Goal: Navigation & Orientation: Find specific page/section

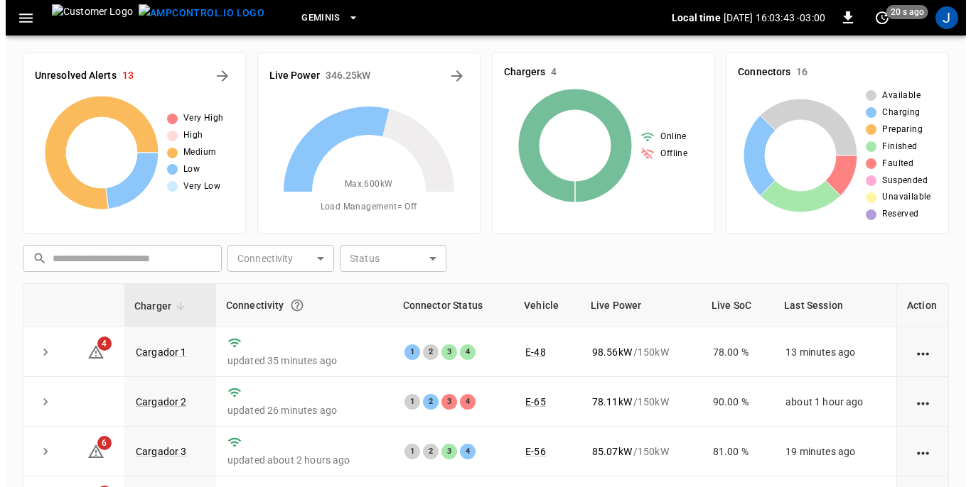
scroll to position [142, 0]
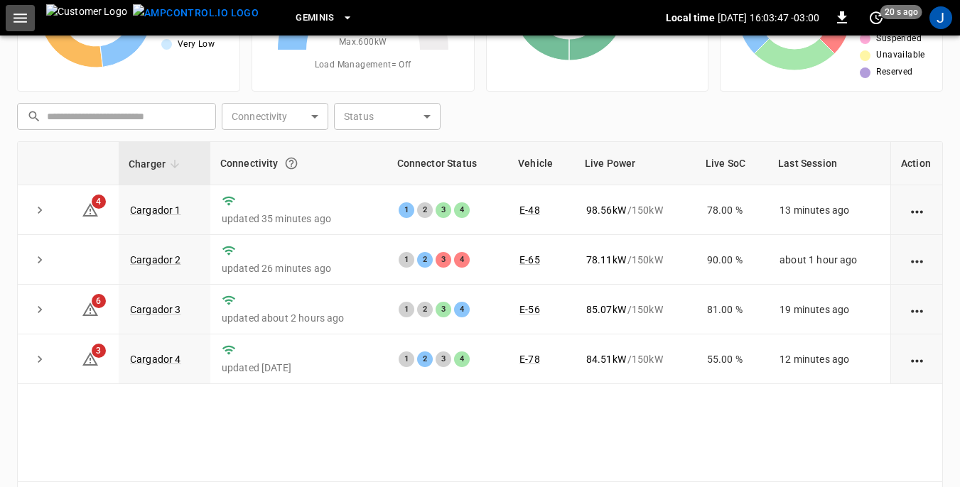
click at [21, 13] on icon "button" at bounding box center [19, 17] width 13 height 9
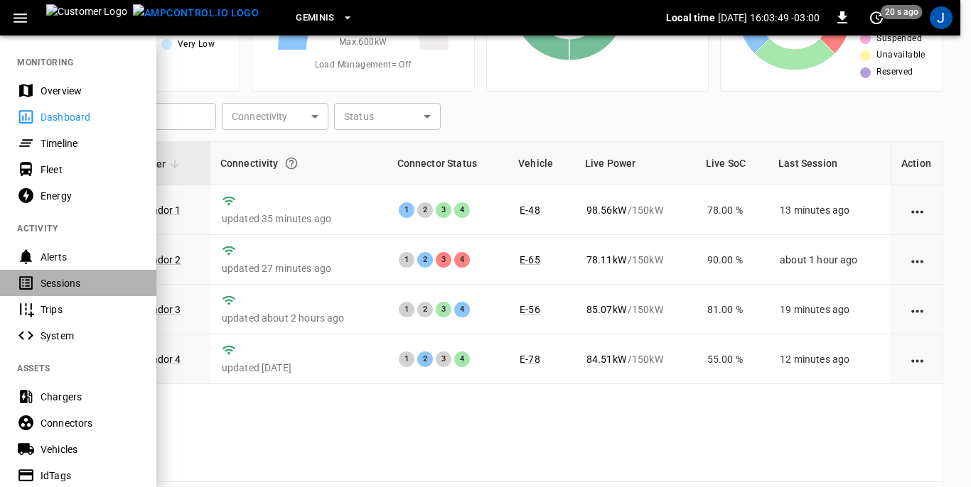
click at [48, 281] on div "Sessions" at bounding box center [89, 283] width 99 height 14
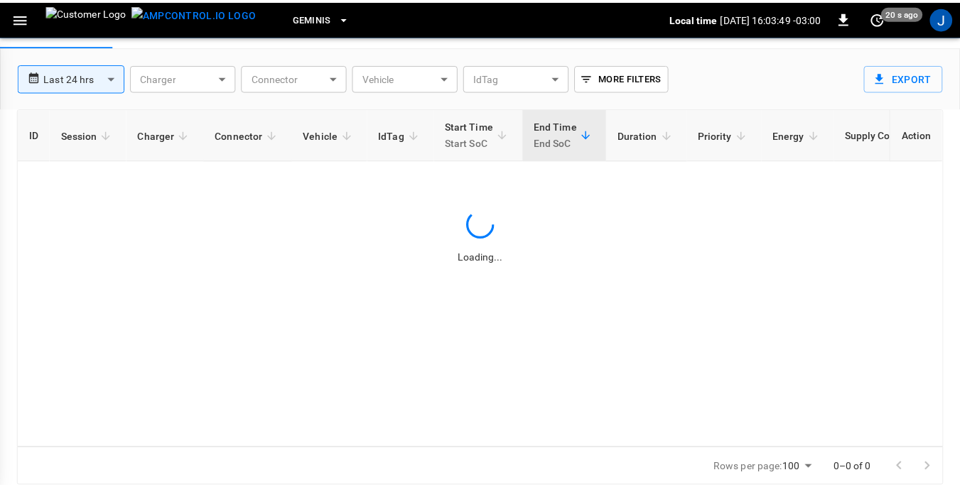
scroll to position [68, 0]
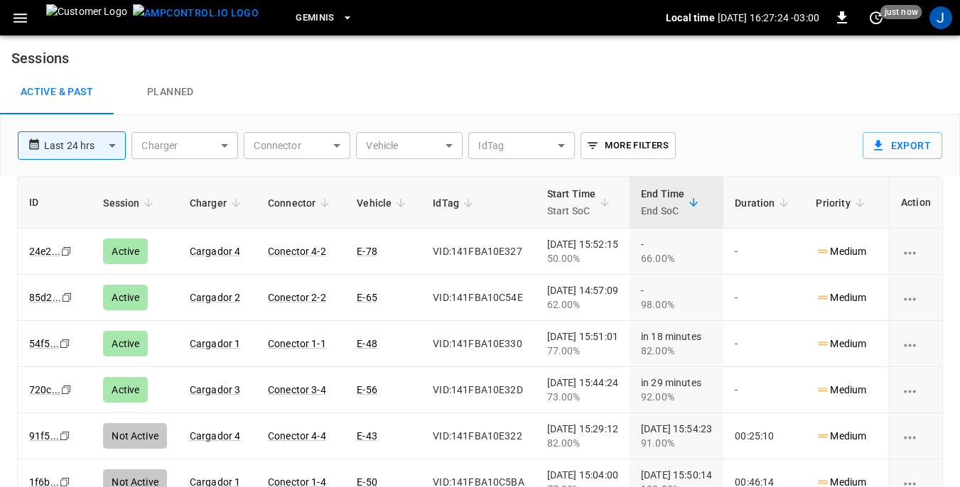
scroll to position [68, 0]
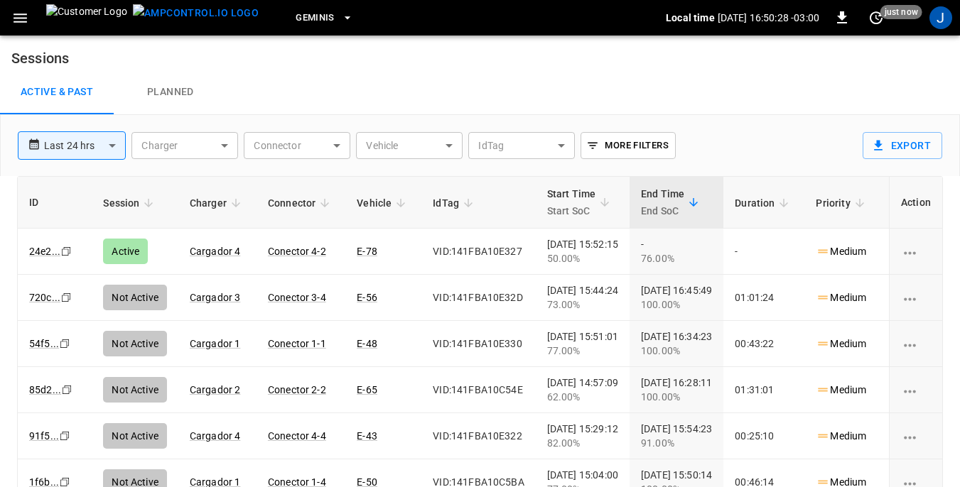
click at [18, 17] on icon "button" at bounding box center [19, 17] width 13 height 9
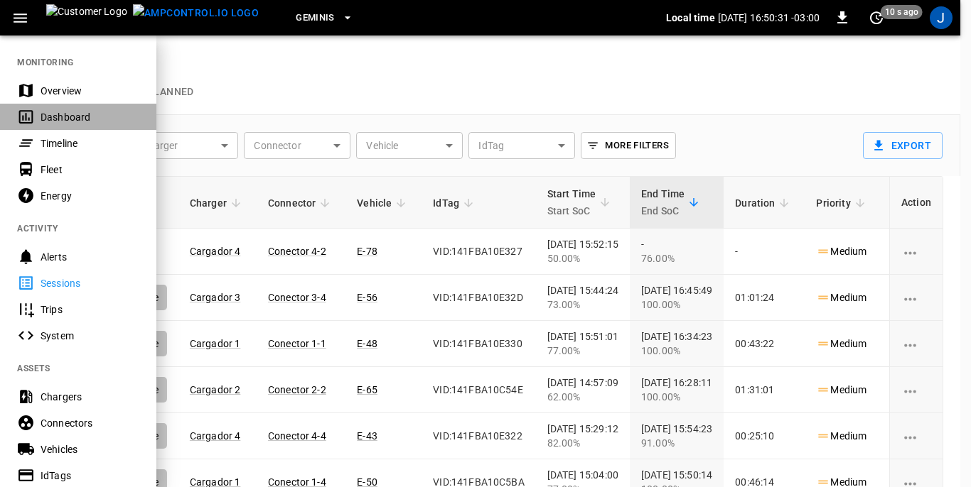
click at [57, 117] on div "Dashboard" at bounding box center [89, 117] width 99 height 14
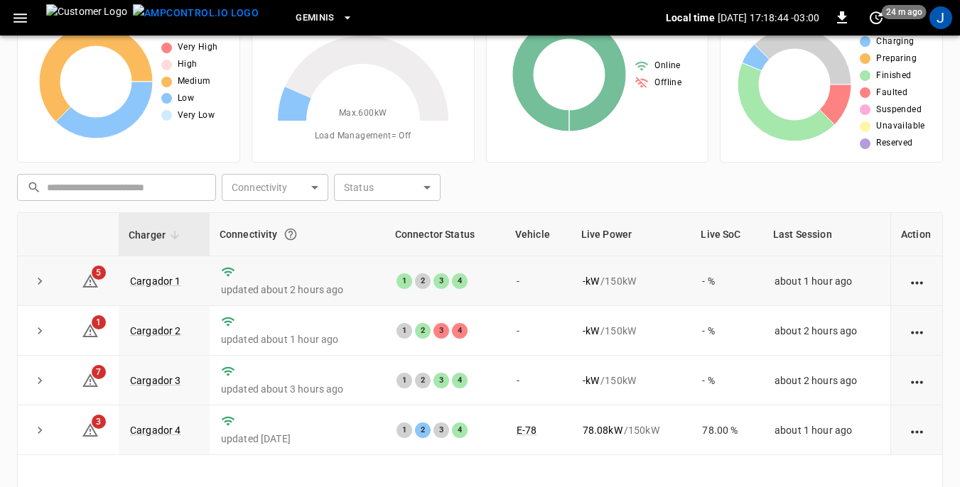
scroll to position [142, 0]
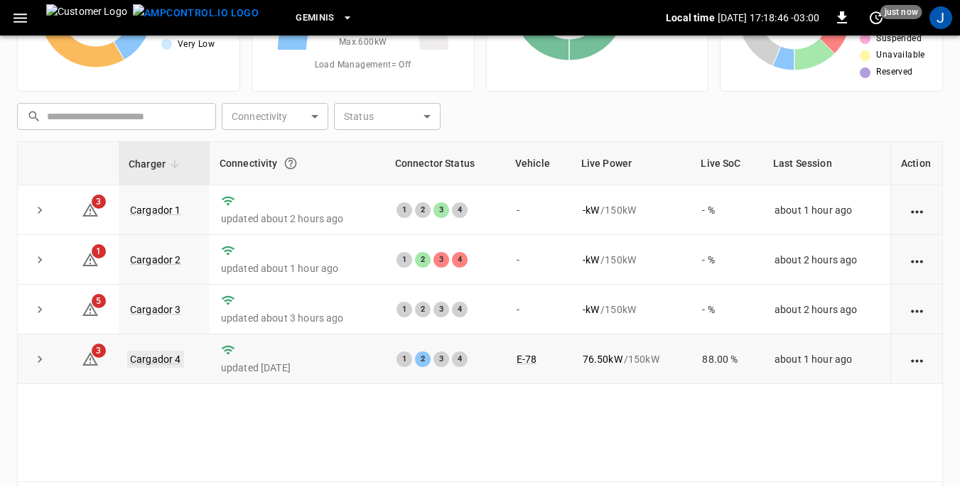
click at [147, 360] on link "Cargador 4" at bounding box center [155, 359] width 57 height 17
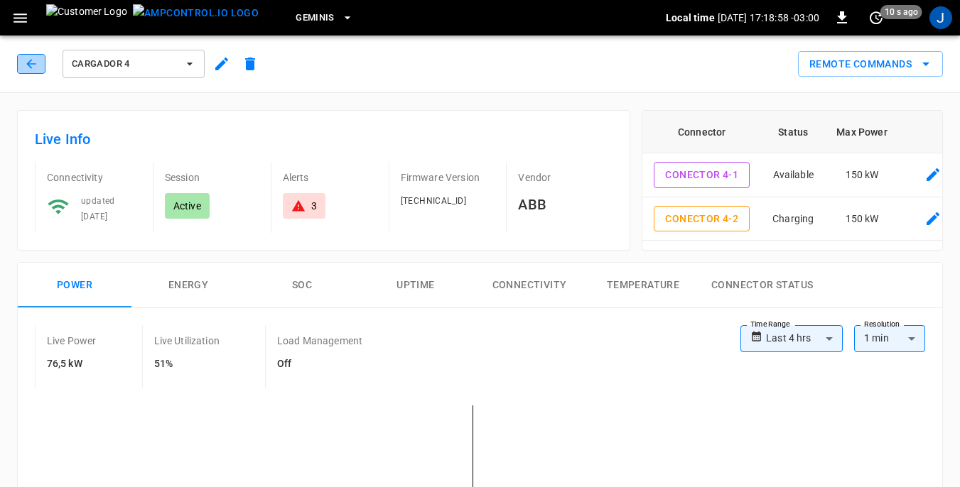
click at [32, 68] on icon "button" at bounding box center [31, 64] width 14 height 14
